Goal: Task Accomplishment & Management: Use online tool/utility

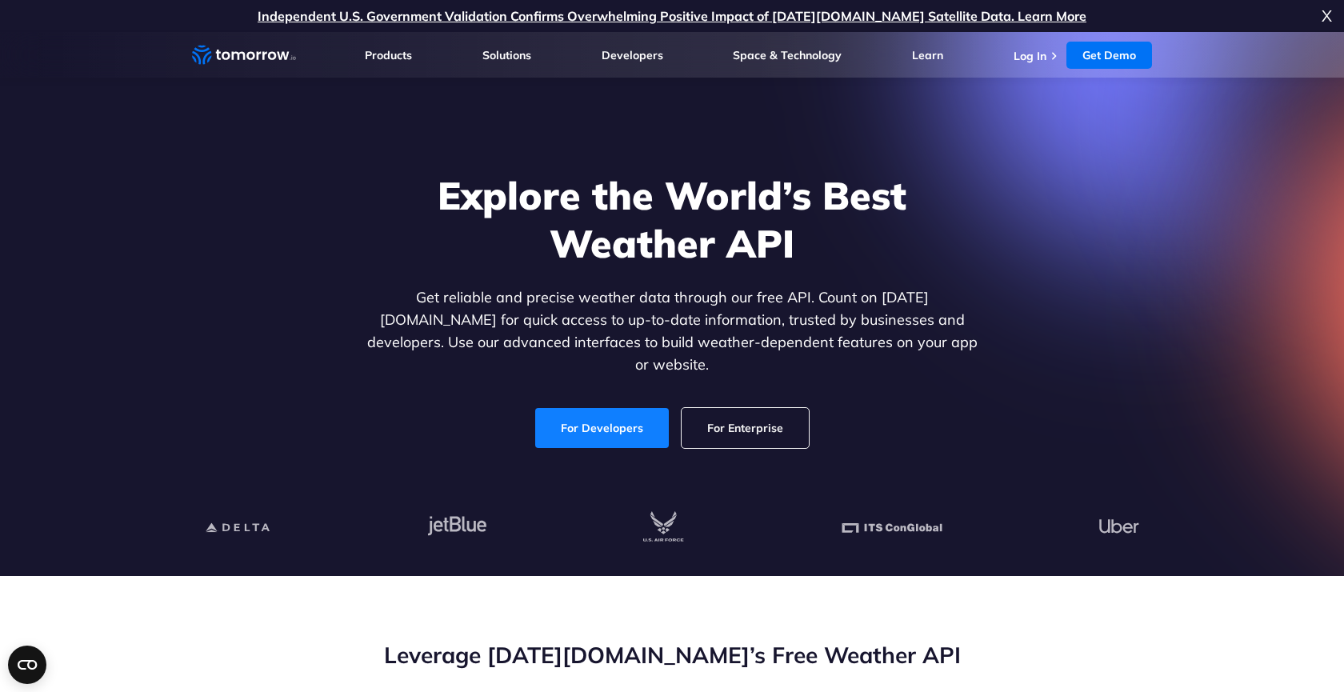
click at [634, 414] on link "For Developers" at bounding box center [602, 428] width 134 height 40
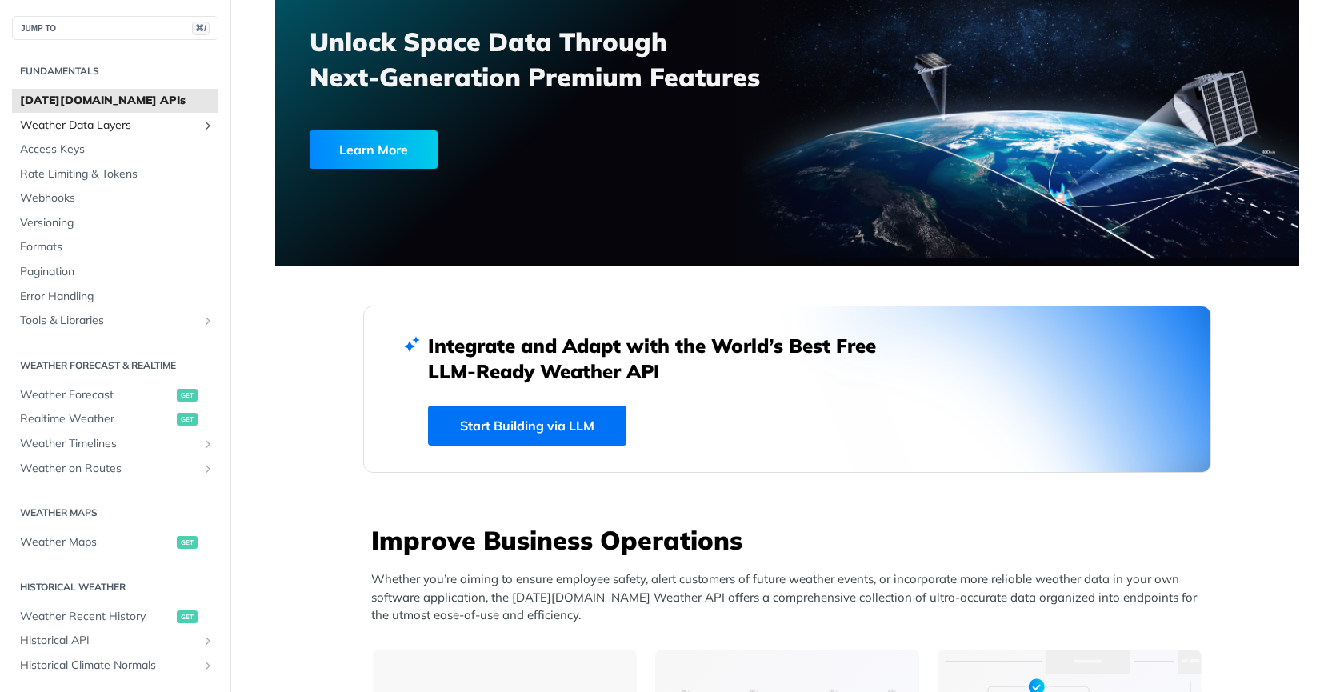
scroll to position [74, 0]
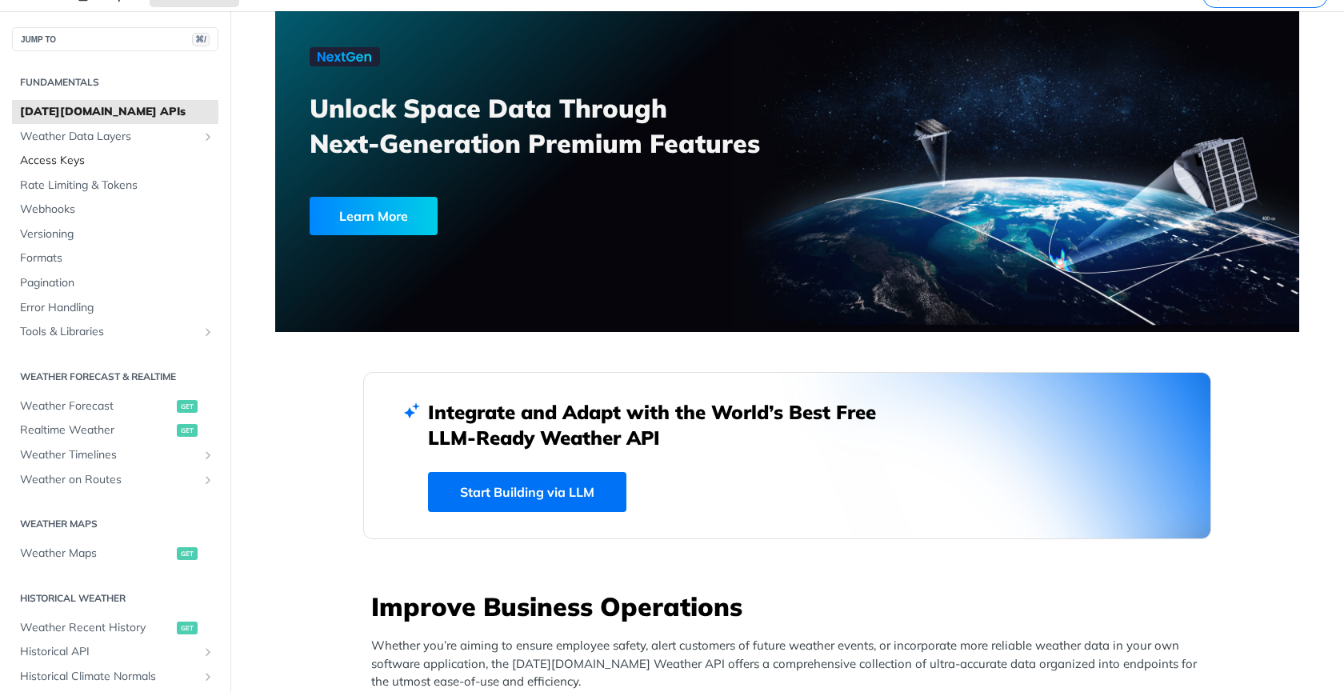
click at [43, 155] on span "Access Keys" at bounding box center [117, 161] width 194 height 16
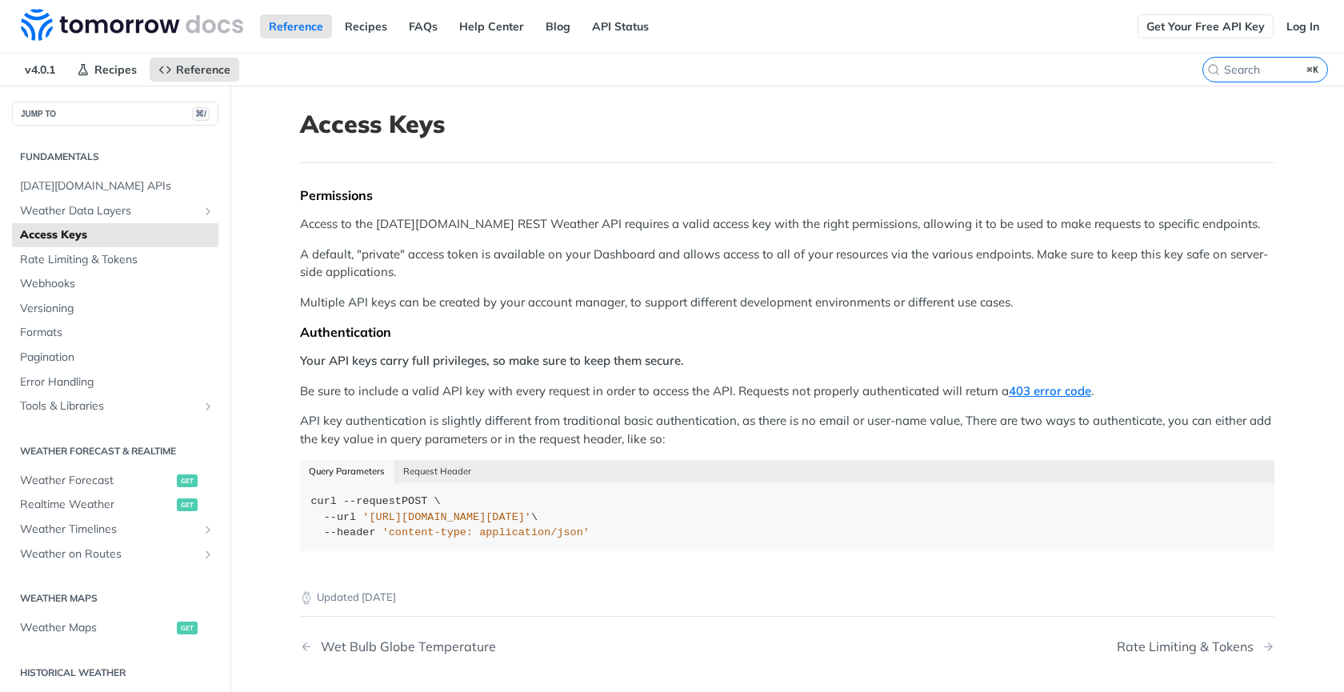
click at [1234, 34] on link "Get Your Free API Key" at bounding box center [1205, 26] width 136 height 24
